Goal: Navigation & Orientation: Find specific page/section

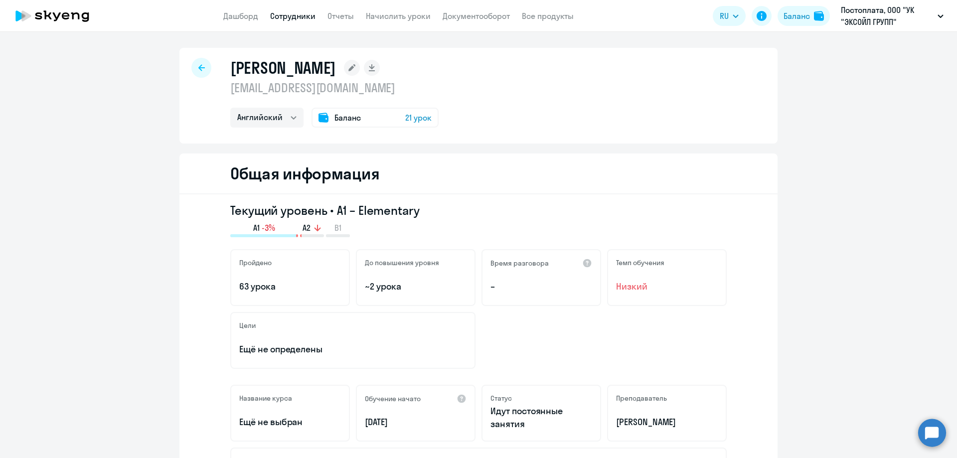
select select "english"
click at [72, 13] on icon at bounding box center [75, 15] width 8 height 7
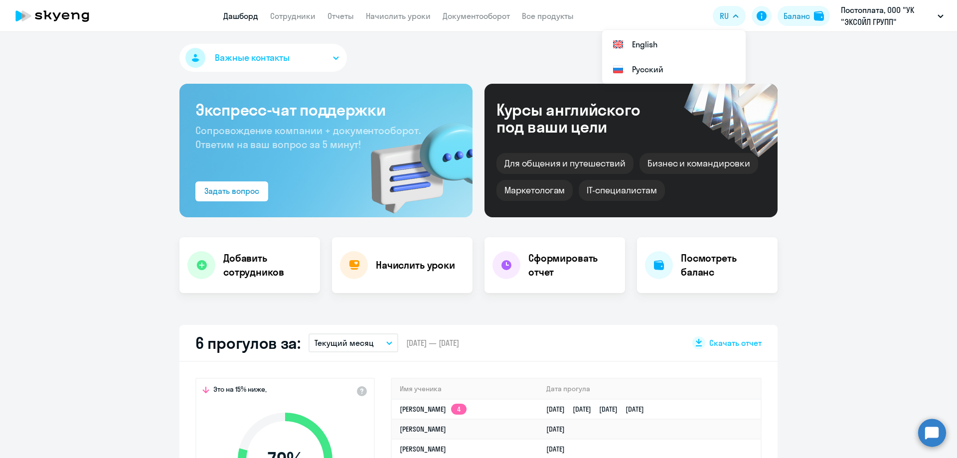
select select "30"
drag, startPoint x: 74, startPoint y: 113, endPoint x: 396, endPoint y: 0, distance: 341.6
select select "30"
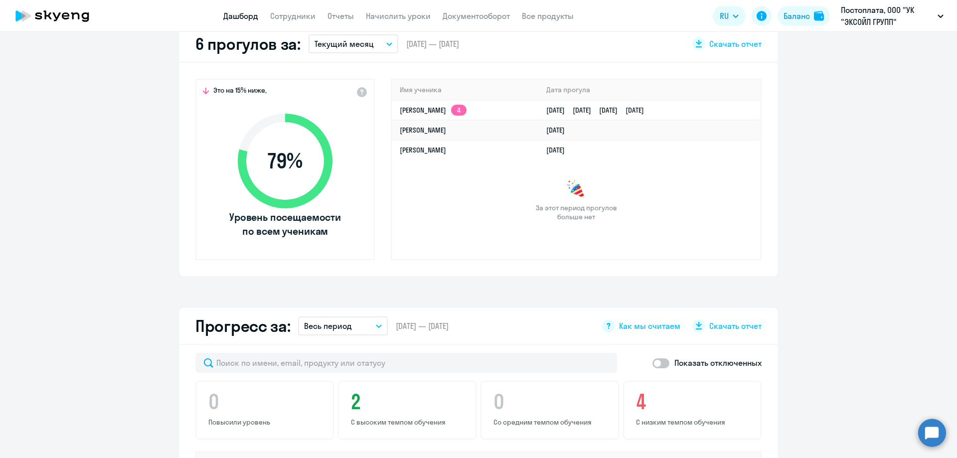
scroll to position [50, 0]
